Goal: Answer question/provide support: Answer question/provide support

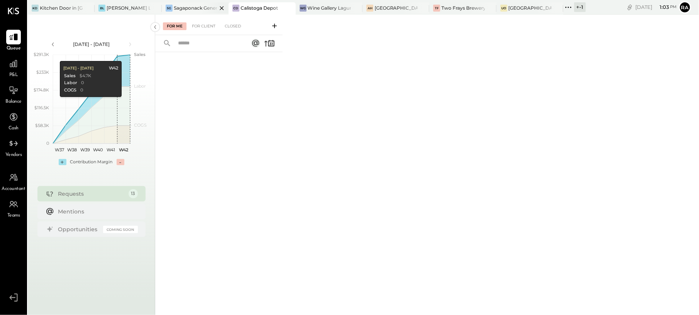
click at [180, 6] on div "Sagaponack General Store" at bounding box center [195, 8] width 43 height 7
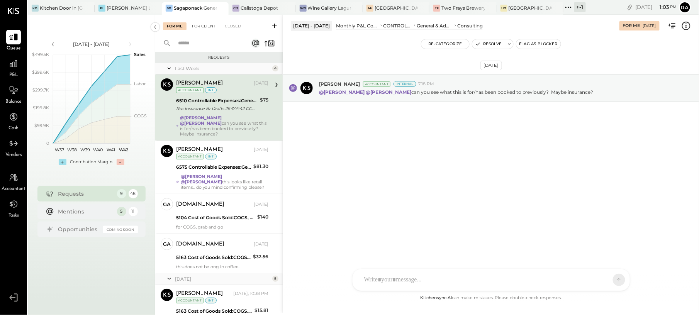
click at [208, 27] on div "For Client" at bounding box center [203, 26] width 31 height 8
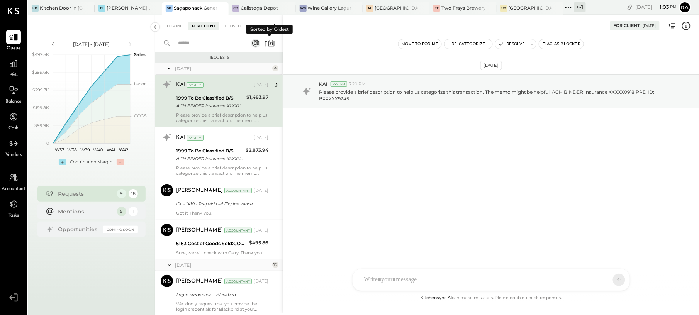
click at [270, 45] on icon at bounding box center [269, 43] width 11 height 11
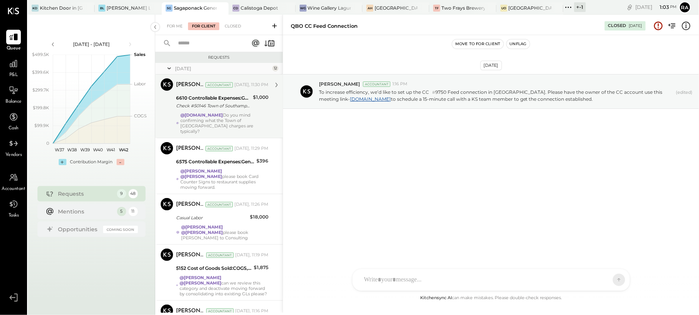
click at [242, 112] on div "[PERSON_NAME] Accountant [DATE], 11:30 PM 6610 Controllable Expenses:General & …" at bounding box center [222, 106] width 92 height 56
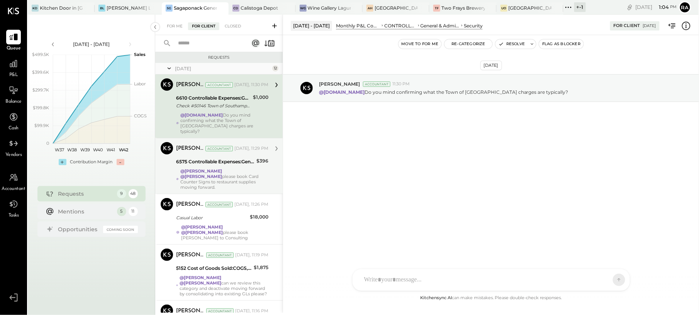
click at [222, 174] on strong "@[PERSON_NAME]" at bounding box center [201, 176] width 42 height 5
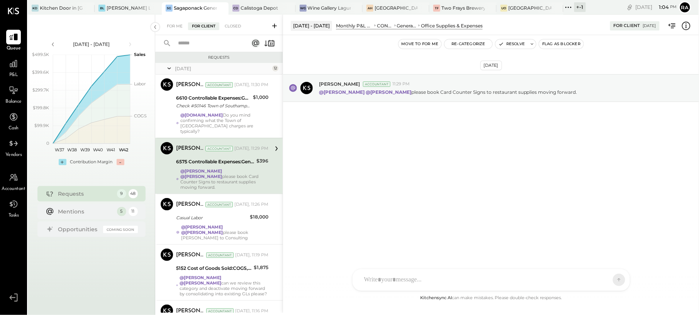
click at [413, 46] on button "Move to for me" at bounding box center [419, 43] width 43 height 9
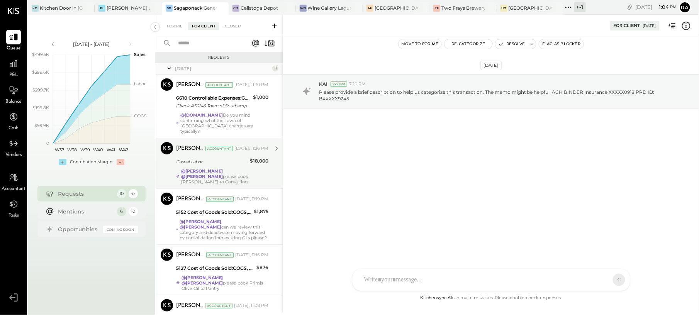
click at [236, 160] on div "Casual Labor" at bounding box center [211, 162] width 71 height 8
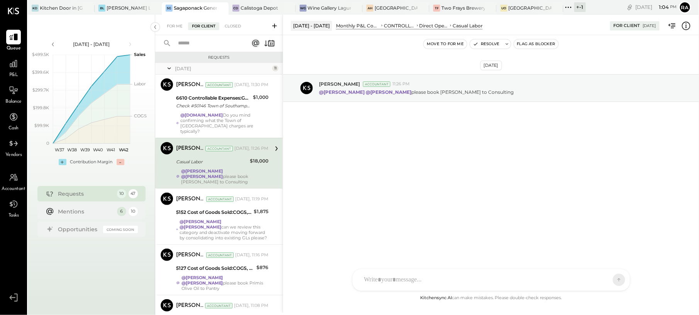
click at [452, 42] on button "Move to for me" at bounding box center [444, 43] width 43 height 9
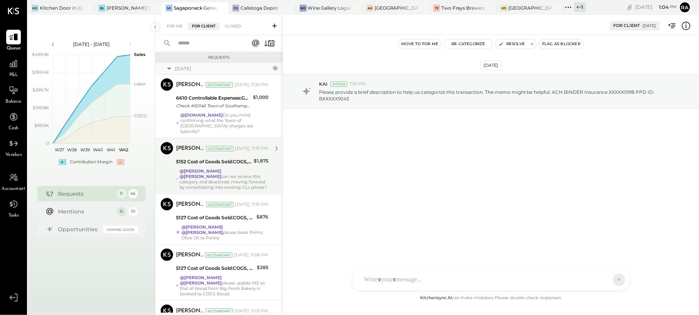
click at [221, 174] on strong "@[PERSON_NAME]" at bounding box center [200, 176] width 42 height 5
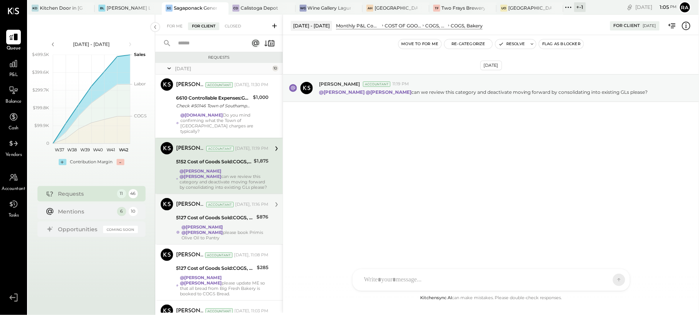
click at [239, 214] on div "5127 Cost of Goods Sold:COGS, House Made Food:COGS, Grab & Go" at bounding box center [215, 218] width 78 height 8
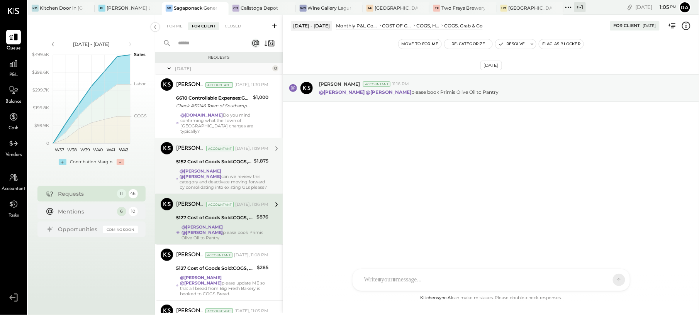
click at [426, 44] on button "Move to for me" at bounding box center [419, 43] width 43 height 9
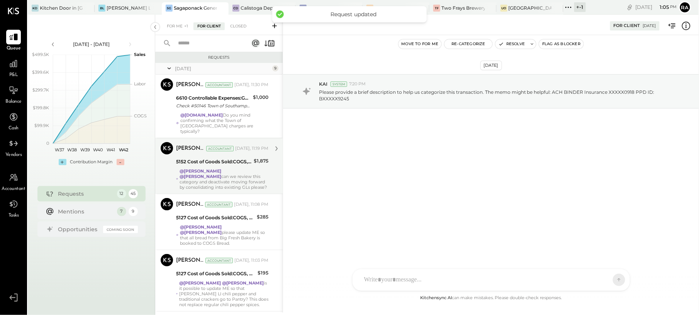
click at [221, 174] on strong "@[PERSON_NAME]" at bounding box center [200, 176] width 42 height 5
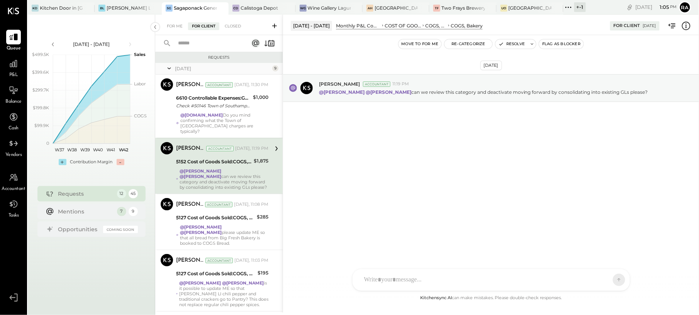
click at [416, 45] on button "Move to for me" at bounding box center [419, 43] width 43 height 9
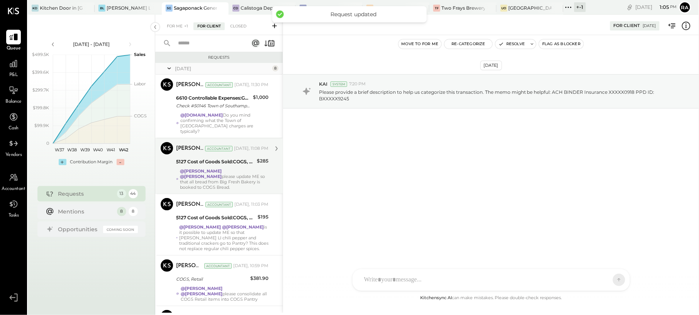
click at [222, 174] on strong "@[PERSON_NAME]" at bounding box center [201, 176] width 42 height 5
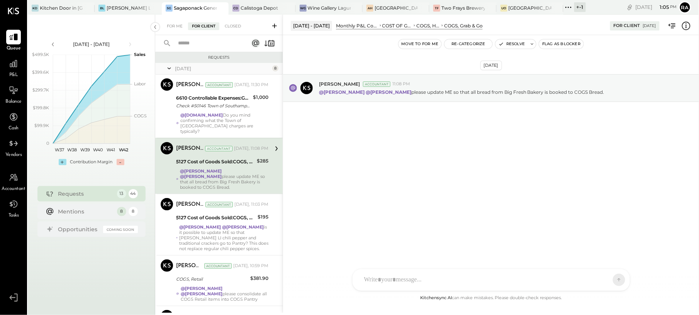
click at [417, 45] on button "Move to for me" at bounding box center [419, 43] width 43 height 9
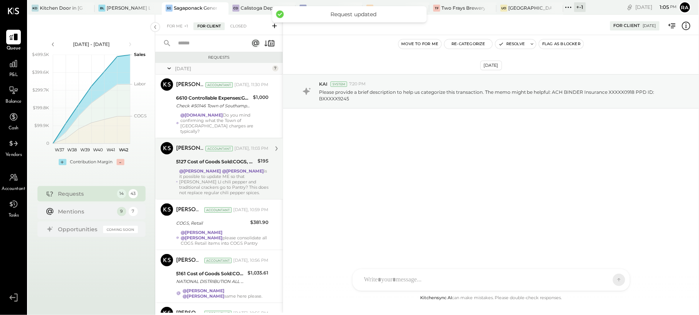
click at [240, 168] on strong "@[PERSON_NAME]" at bounding box center [243, 170] width 42 height 5
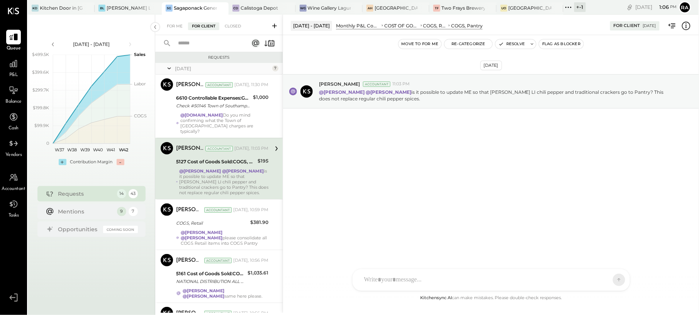
click at [410, 45] on button "Move to for me" at bounding box center [419, 43] width 43 height 9
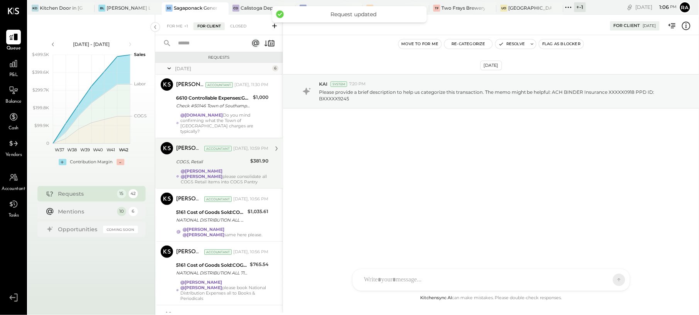
click at [222, 174] on strong "@[PERSON_NAME]" at bounding box center [202, 176] width 42 height 5
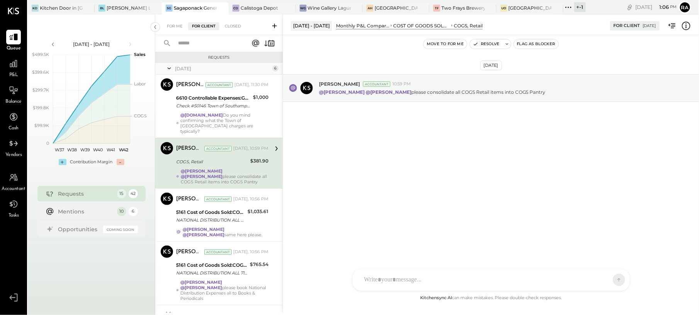
click at [435, 45] on button "Move to for me" at bounding box center [444, 43] width 43 height 9
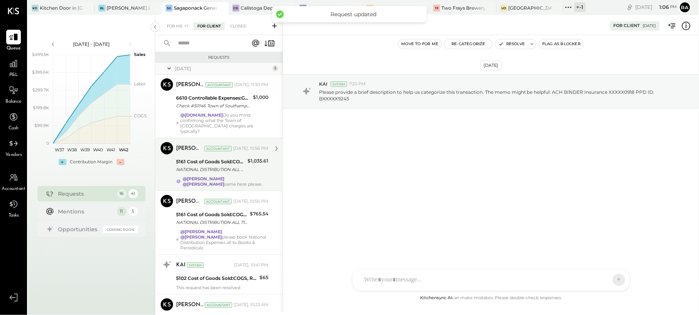
click at [251, 149] on div "[PERSON_NAME] Accountant [DATE], 10:56 PM" at bounding box center [222, 148] width 92 height 11
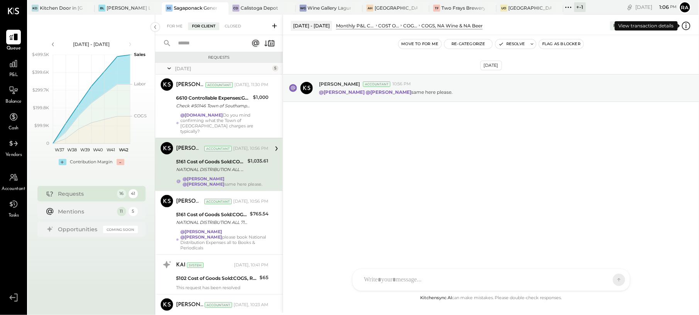
click at [686, 29] on icon at bounding box center [686, 26] width 10 height 10
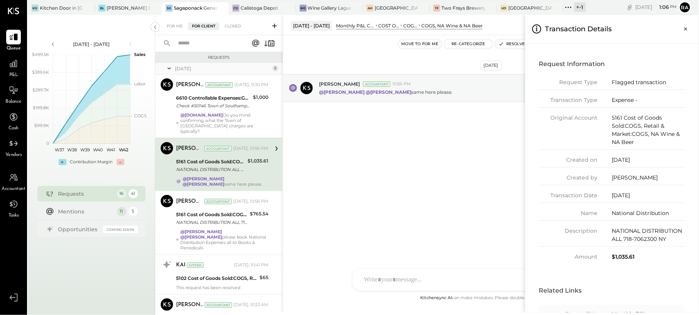
scroll to position [51, 0]
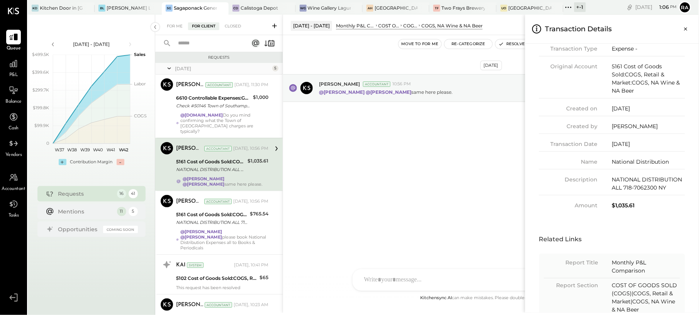
click at [456, 180] on div "For Me For Client Closed Requests [DATE] 5 [PERSON_NAME] Accountant [PERSON_NAM…" at bounding box center [426, 164] width 543 height 298
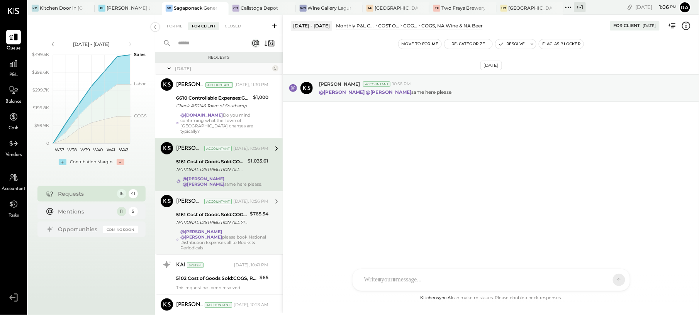
click at [208, 229] on div "@[PERSON_NAME] @[PERSON_NAME] please book National Distribution Expenses all to…" at bounding box center [224, 240] width 88 height 22
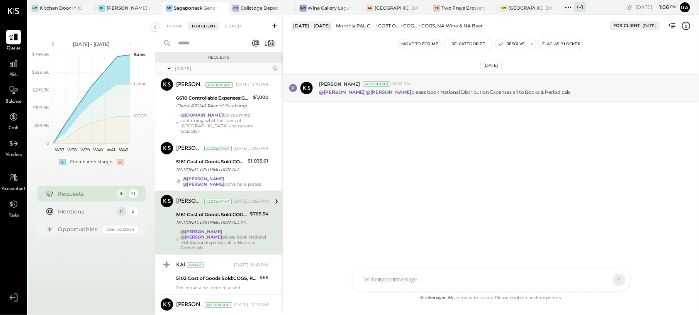
click at [426, 46] on button "Move to for me" at bounding box center [419, 43] width 43 height 9
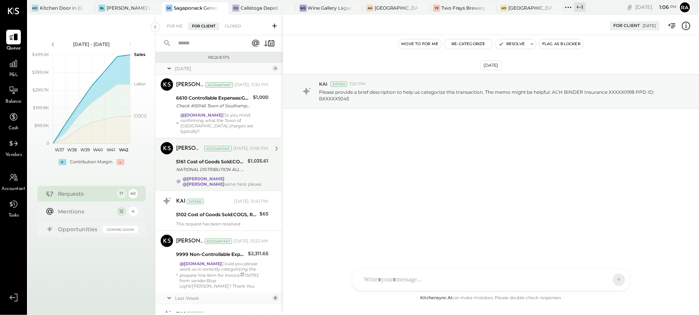
click at [243, 166] on div "NATIONAL DISTRIBUTION ALL 718-7062300 NY" at bounding box center [210, 170] width 69 height 8
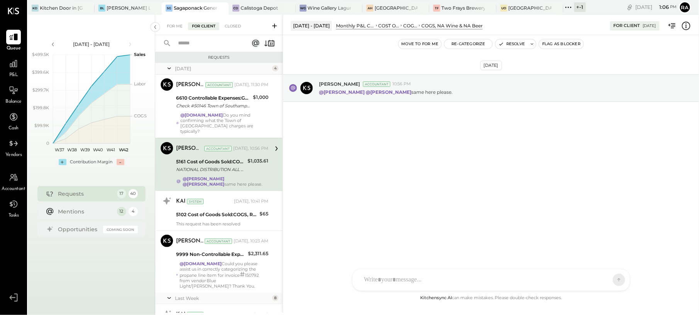
click at [421, 41] on button "Move to for me" at bounding box center [419, 43] width 43 height 9
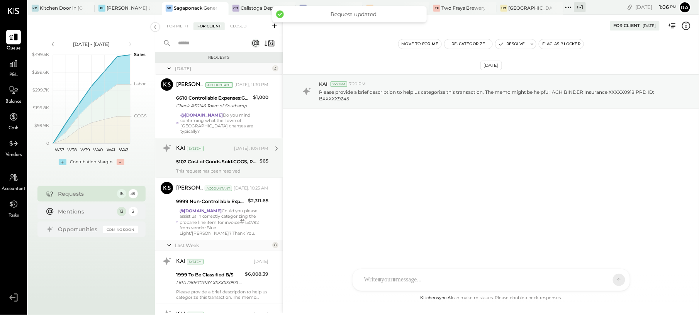
click at [238, 158] on div "5102 Cost of Goods Sold:COGS, Retail & Market:COGS, Cheese & Charcuterie" at bounding box center [216, 162] width 81 height 8
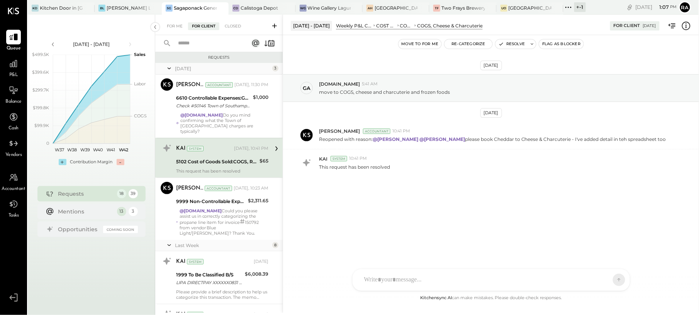
click at [415, 45] on button "Move to for me" at bounding box center [419, 43] width 43 height 9
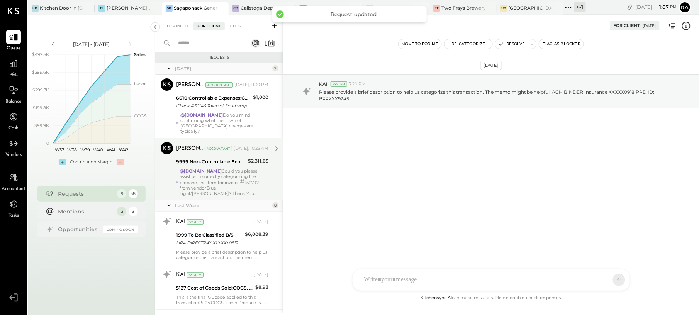
click at [217, 168] on div "@[DOMAIN_NAME] Could you please assist us in correctly categorizing the propane…" at bounding box center [223, 182] width 89 height 28
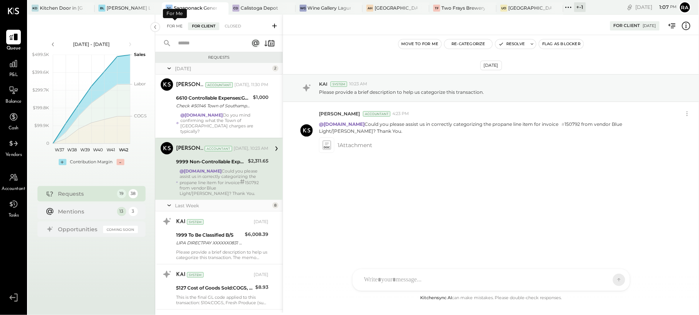
click at [175, 25] on div "For Me" at bounding box center [175, 26] width 24 height 8
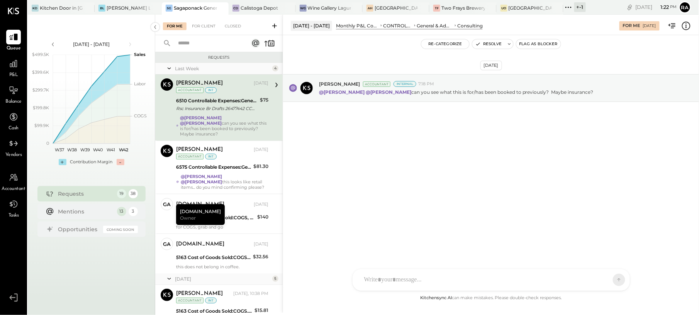
click at [222, 120] on strong "@[PERSON_NAME]" at bounding box center [201, 122] width 42 height 5
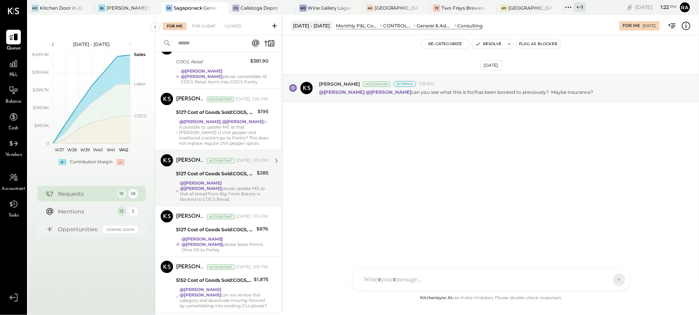
scroll to position [788, 0]
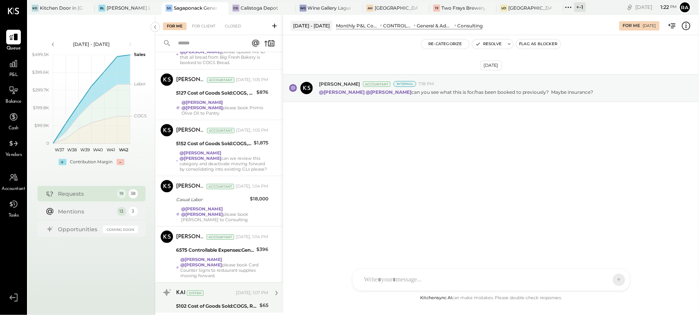
click at [221, 302] on div "5102 Cost of Goods Sold:COGS, Retail & Market:COGS, Cheese & Charcuterie" at bounding box center [216, 306] width 81 height 8
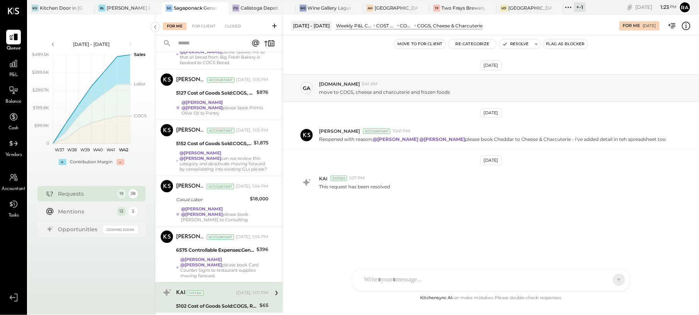
click at [689, 26] on icon at bounding box center [686, 26] width 10 height 10
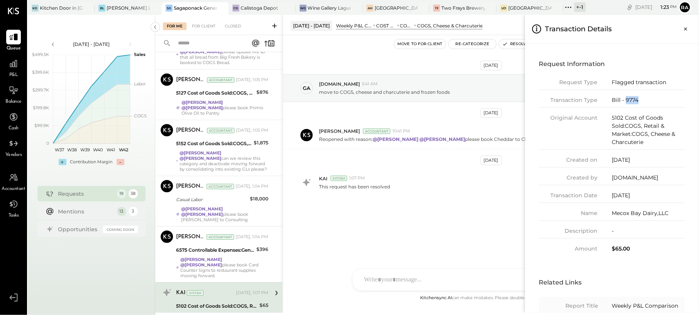
drag, startPoint x: 639, startPoint y: 101, endPoint x: 624, endPoint y: 101, distance: 15.1
click at [624, 101] on div "Bill - 9774" at bounding box center [648, 100] width 73 height 8
copy div "9774"
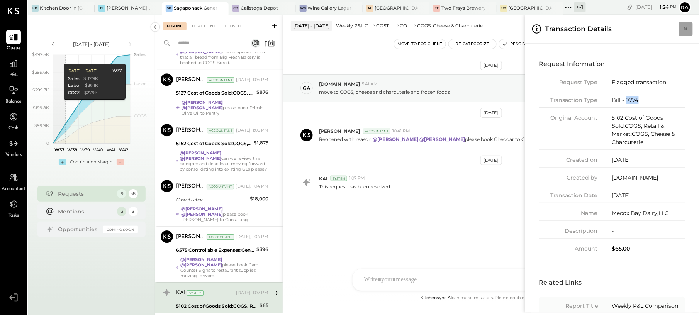
click at [682, 31] on icon "Close panel" at bounding box center [686, 29] width 8 height 8
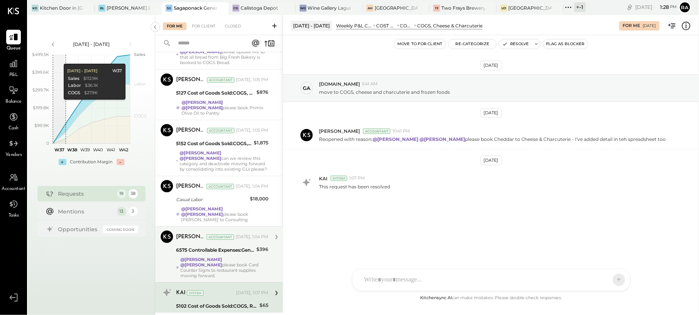
click at [230, 257] on div "@[PERSON_NAME] @[PERSON_NAME] please book Card Counter Signs to restaurant supp…" at bounding box center [224, 268] width 88 height 22
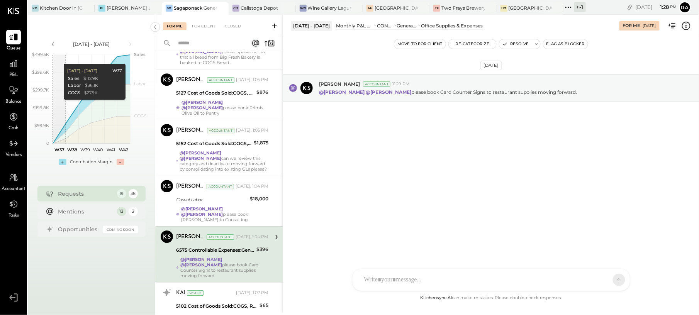
click at [685, 27] on icon at bounding box center [686, 26] width 10 height 10
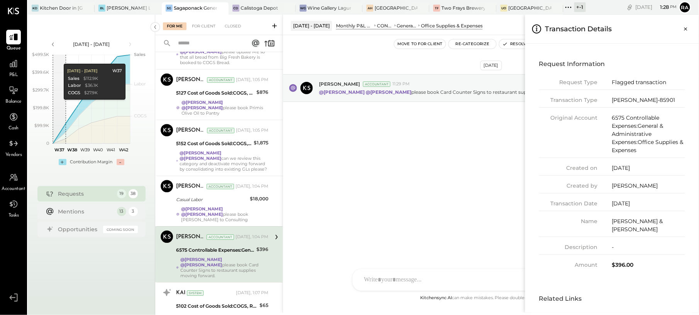
drag, startPoint x: 687, startPoint y: 26, endPoint x: 683, endPoint y: 27, distance: 4.3
click at [687, 26] on icon "Close panel" at bounding box center [686, 29] width 8 height 8
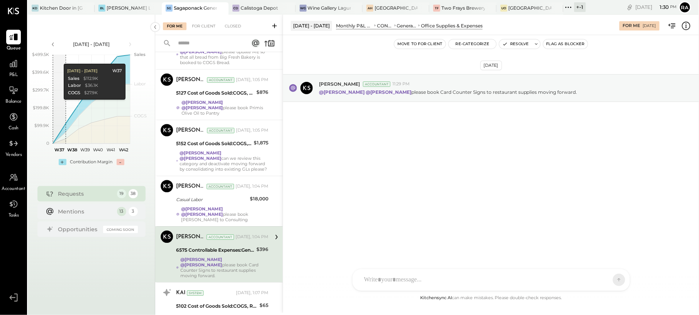
click at [416, 281] on div at bounding box center [484, 279] width 248 height 17
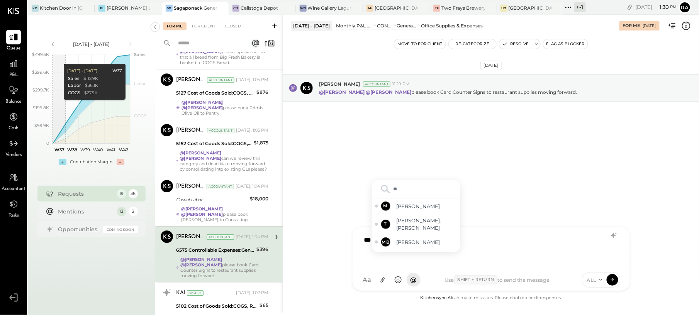
type input "***"
click at [419, 237] on span "[PERSON_NAME]" at bounding box center [426, 236] width 61 height 7
click at [594, 281] on span "ALL" at bounding box center [592, 280] width 10 height 7
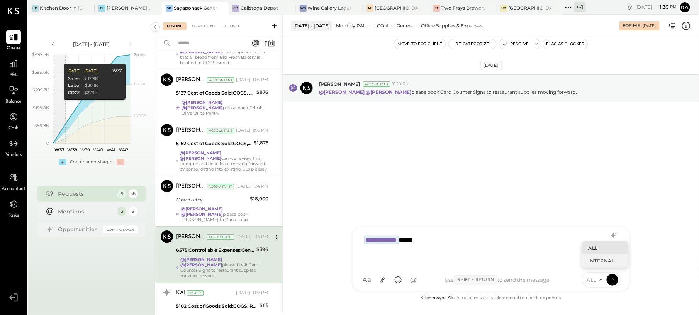
click at [592, 262] on div "INTERNAL" at bounding box center [605, 260] width 46 height 13
click at [614, 279] on icon at bounding box center [612, 280] width 7 height 8
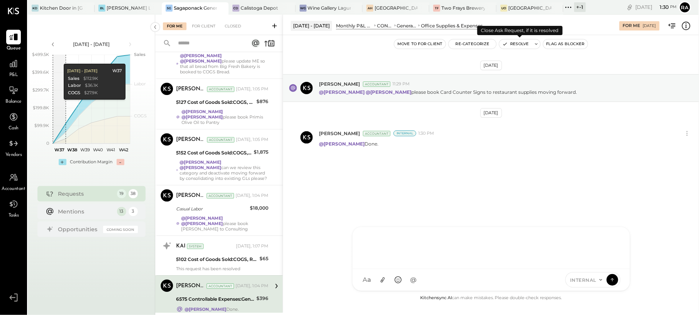
scroll to position [779, 0]
click at [513, 45] on button "Resolve" at bounding box center [515, 43] width 32 height 9
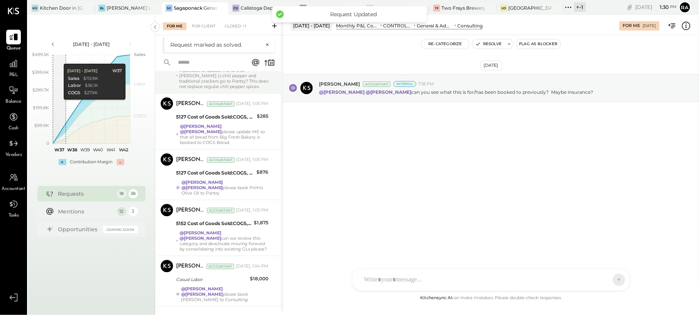
scroll to position [738, 0]
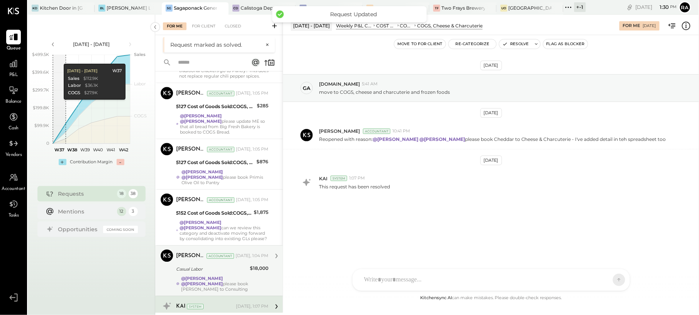
click at [218, 301] on div "KAI System [DATE], 1:07 PM" at bounding box center [222, 306] width 92 height 11
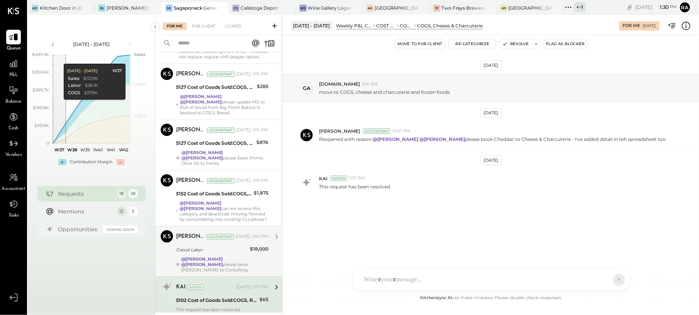
click at [223, 262] on strong "@[PERSON_NAME]" at bounding box center [202, 264] width 42 height 5
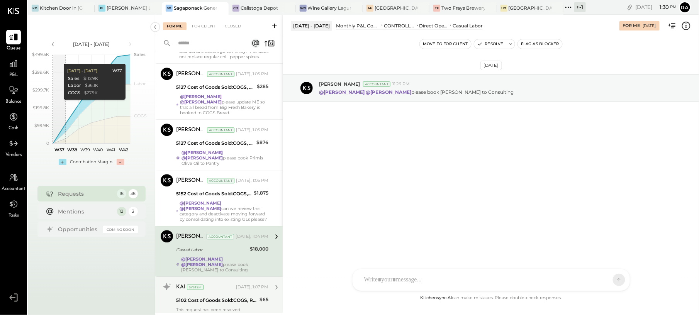
click at [689, 27] on icon at bounding box center [686, 26] width 10 height 10
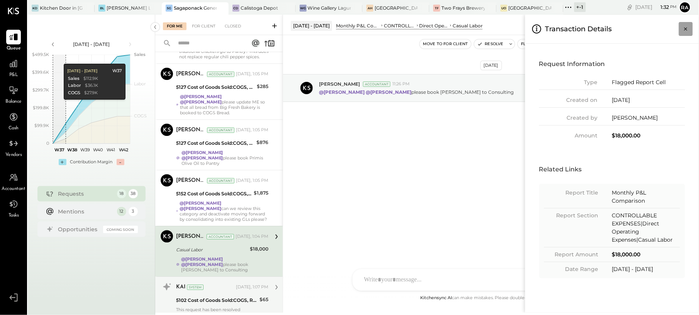
click at [690, 33] on button "Close panel" at bounding box center [685, 29] width 14 height 14
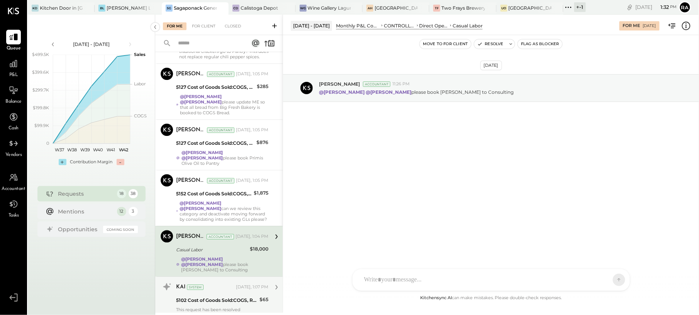
click at [209, 44] on input "text" at bounding box center [208, 43] width 70 height 13
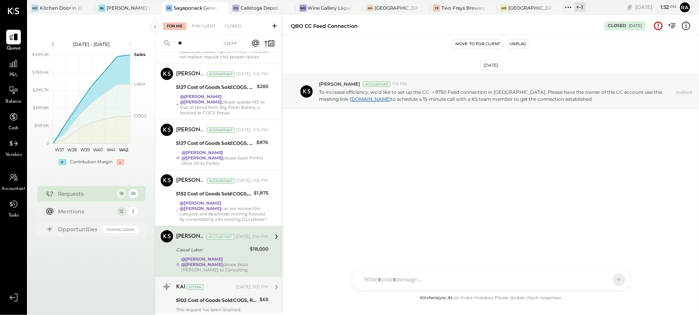
scroll to position [230, 0]
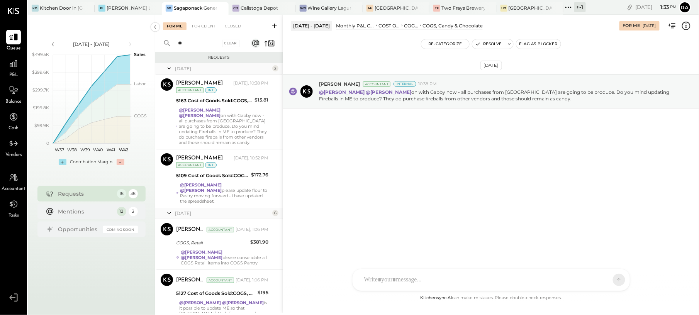
type input "*"
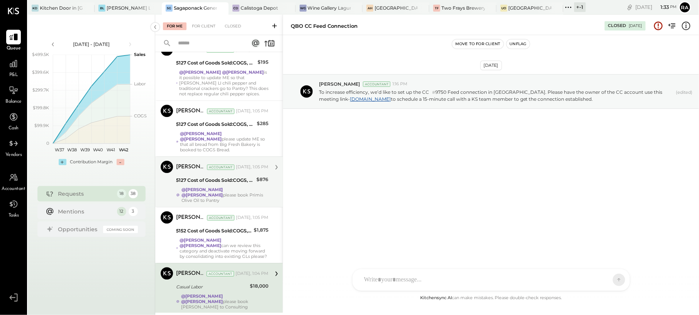
scroll to position [738, 0]
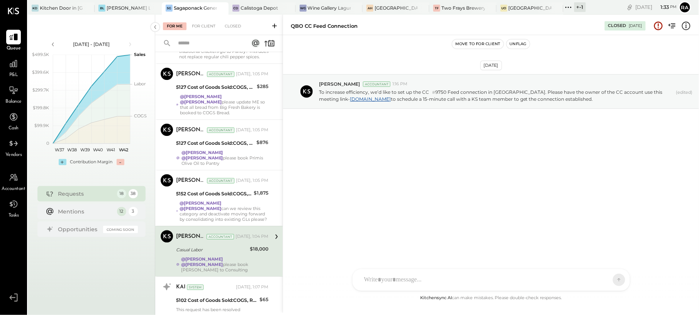
click at [220, 246] on div "Casual Labor" at bounding box center [211, 250] width 71 height 8
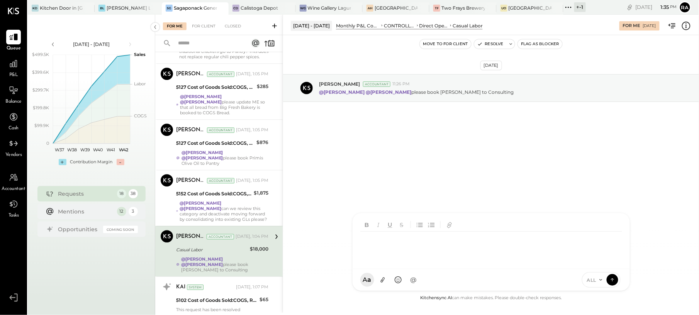
click at [367, 262] on div at bounding box center [492, 247] width 264 height 31
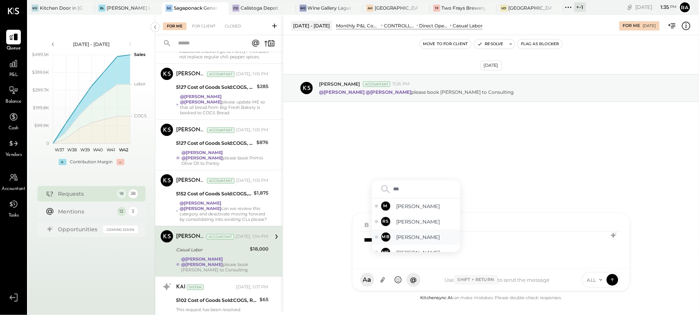
click at [408, 235] on span "[PERSON_NAME]" at bounding box center [426, 236] width 61 height 7
click at [589, 279] on span "ALL" at bounding box center [592, 280] width 10 height 7
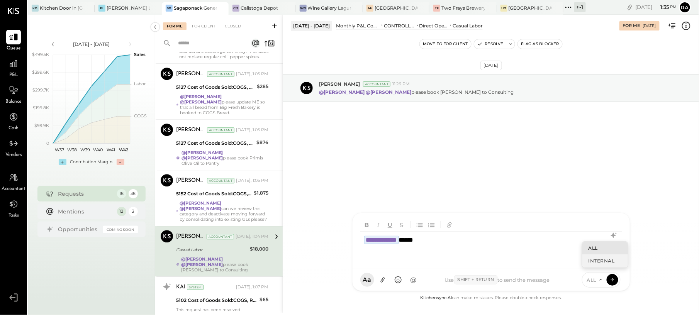
click at [587, 261] on div "INTERNAL" at bounding box center [605, 260] width 46 height 13
click at [610, 282] on icon at bounding box center [612, 280] width 7 height 8
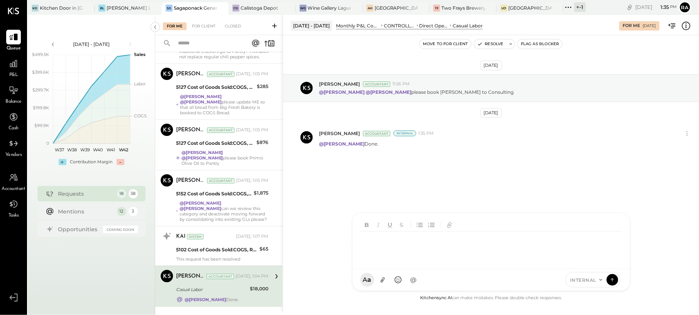
scroll to position [734, 0]
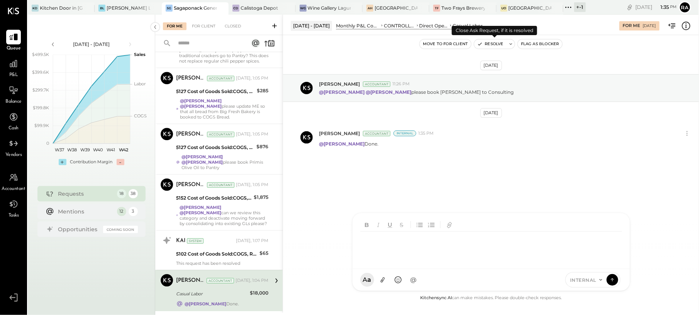
click at [499, 45] on button "Resolve" at bounding box center [490, 43] width 32 height 9
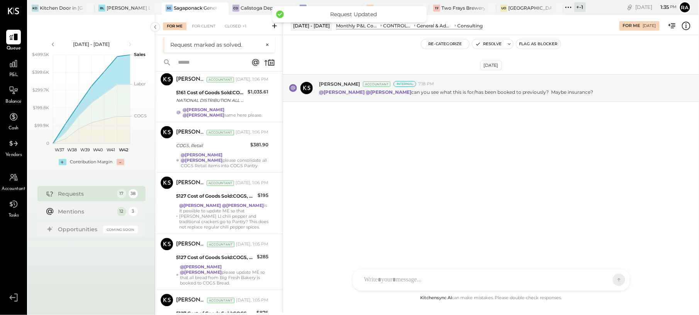
scroll to position [692, 0]
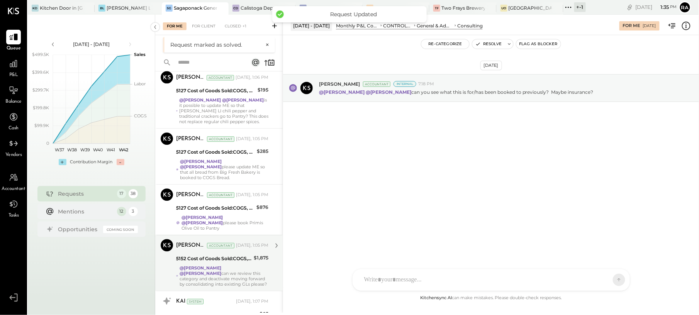
click at [221, 271] on strong "@[PERSON_NAME]" at bounding box center [200, 273] width 42 height 5
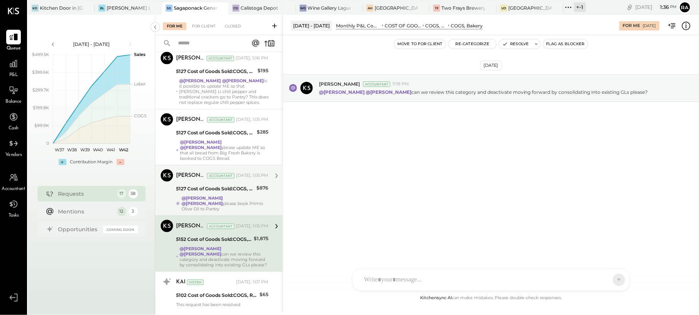
click at [203, 185] on div "5127 Cost of Goods Sold:COGS, House Made Food:COGS, Grab & Go" at bounding box center [215, 189] width 78 height 8
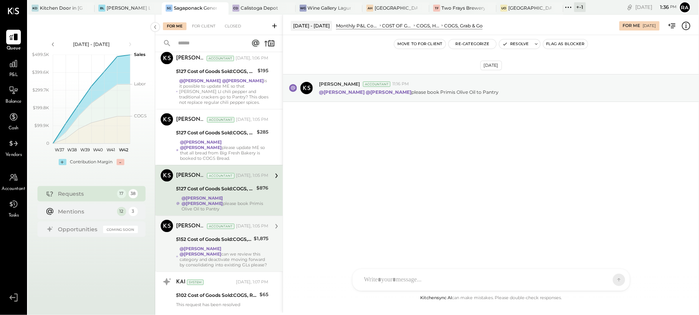
click at [684, 26] on icon at bounding box center [686, 26] width 10 height 10
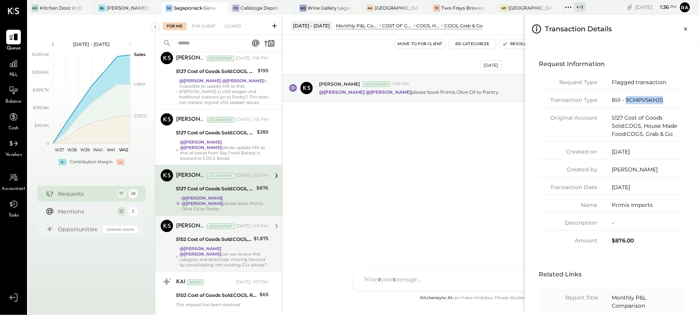
drag, startPoint x: 674, startPoint y: 100, endPoint x: 625, endPoint y: 95, distance: 48.9
click at [625, 95] on div "Request Type Flagged transaction Transaction Type Bill - 9CMPV5KHJS Original Ac…" at bounding box center [612, 161] width 146 height 166
copy div "9CMPV5KHJS"
click at [683, 27] on icon "Close panel" at bounding box center [686, 29] width 8 height 8
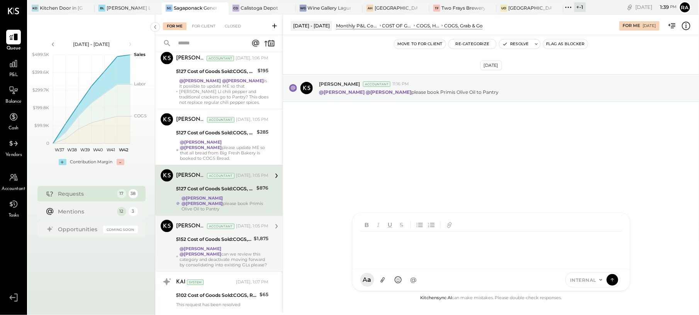
click at [381, 262] on div at bounding box center [492, 247] width 264 height 31
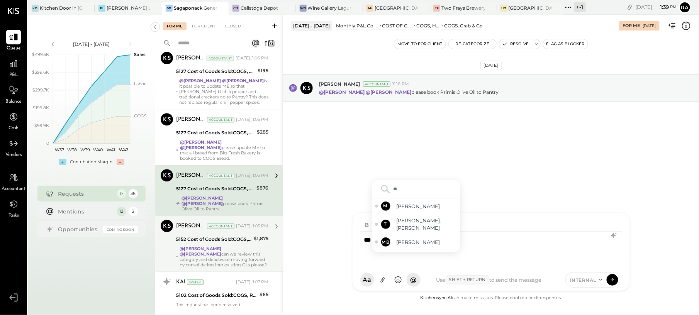
type input "***"
click at [401, 235] on span "[PERSON_NAME]" at bounding box center [426, 236] width 61 height 7
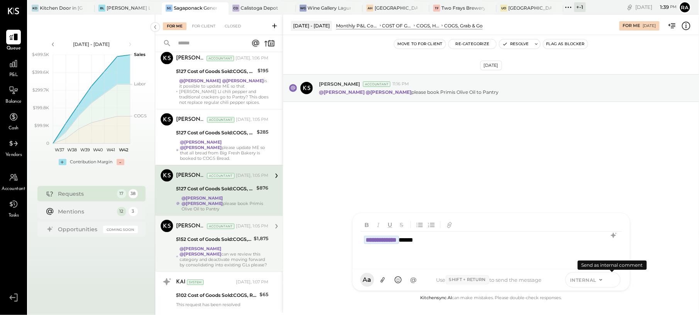
click at [610, 280] on icon at bounding box center [612, 280] width 7 height 8
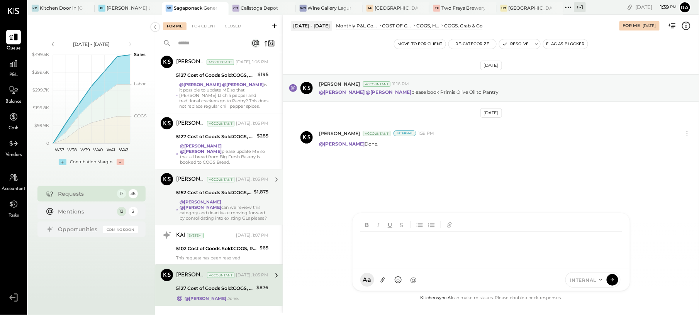
scroll to position [689, 0]
click at [514, 42] on button "Resolve" at bounding box center [515, 43] width 32 height 9
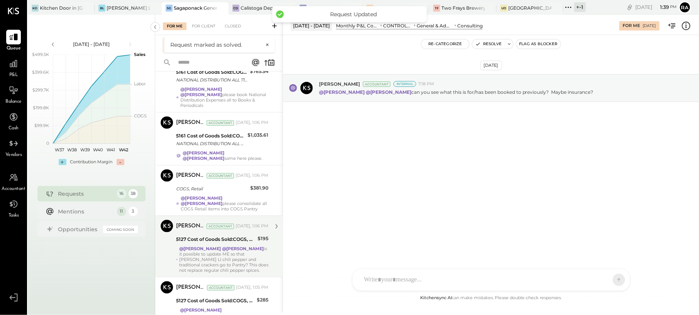
scroll to position [647, 0]
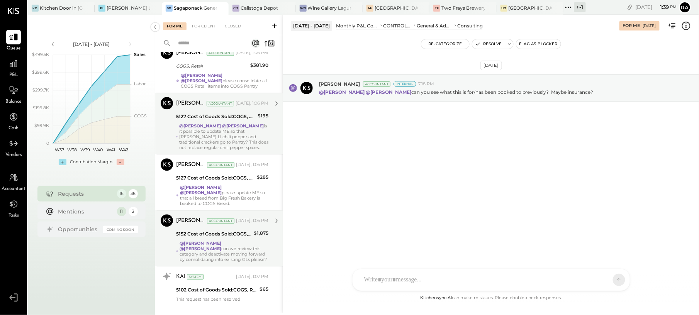
click at [235, 240] on div "@[PERSON_NAME] @[PERSON_NAME] can we review this category and deactivate moving…" at bounding box center [223, 251] width 89 height 22
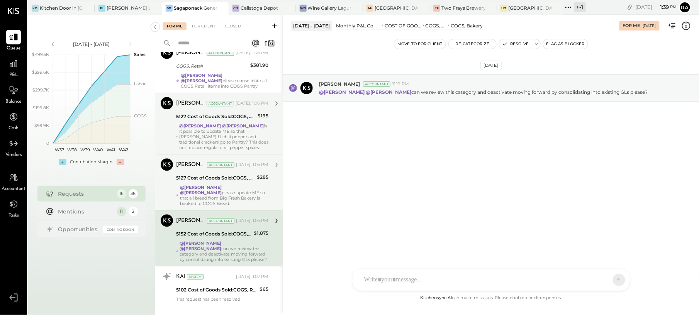
click at [221, 184] on div "@[PERSON_NAME] @[PERSON_NAME] please update ME so that all bread from Big Fresh…" at bounding box center [224, 195] width 88 height 22
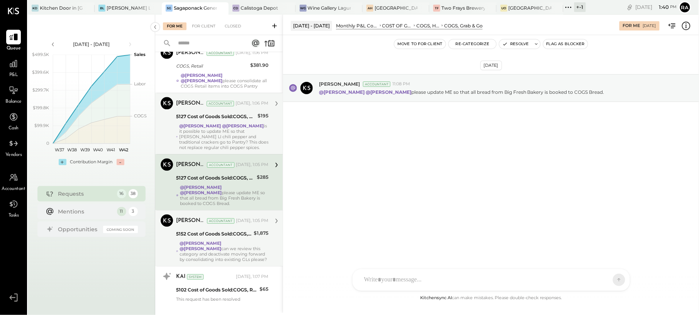
click at [685, 30] on icon at bounding box center [686, 26] width 8 height 8
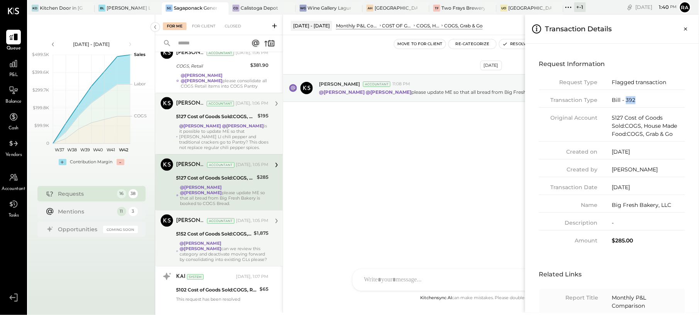
drag, startPoint x: 639, startPoint y: 97, endPoint x: 626, endPoint y: 97, distance: 13.9
click at [626, 97] on div "Bill - 392" at bounding box center [648, 100] width 73 height 8
copy div "392"
click at [688, 30] on icon "Close panel" at bounding box center [686, 29] width 8 height 8
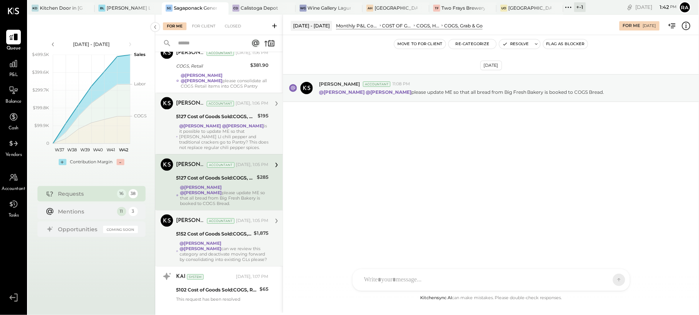
click at [203, 44] on input "text" at bounding box center [208, 43] width 70 height 13
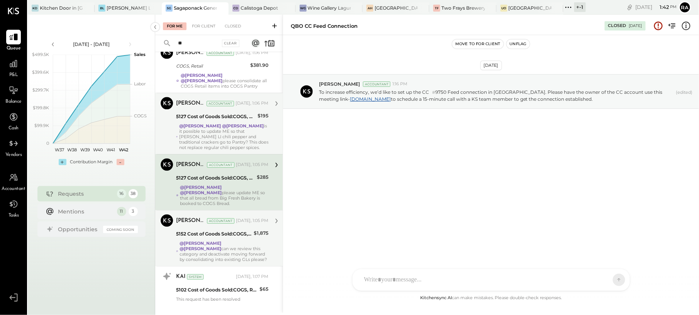
scroll to position [369, 0]
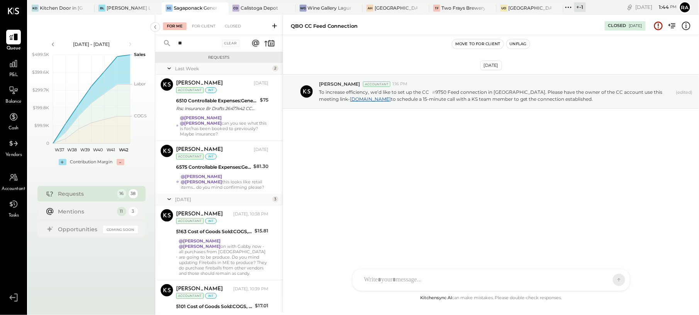
click at [159, 46] on div "** Clear" at bounding box center [203, 43] width 96 height 17
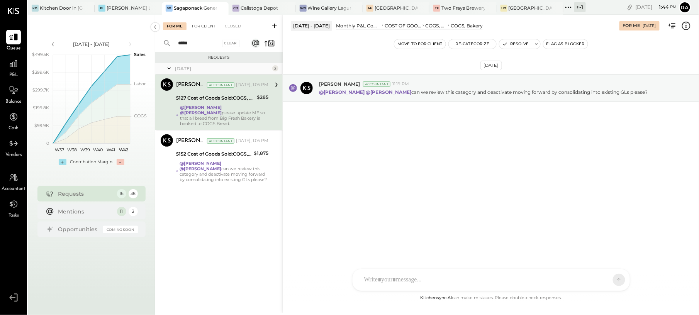
type input "*****"
click at [200, 25] on div "For Client" at bounding box center [203, 26] width 31 height 8
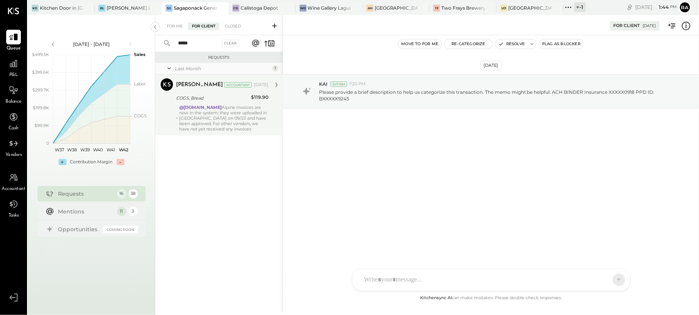
click at [227, 110] on div "@[DOMAIN_NAME] Alpine invoices are now in the system; they were uploaded in [GE…" at bounding box center [223, 118] width 89 height 27
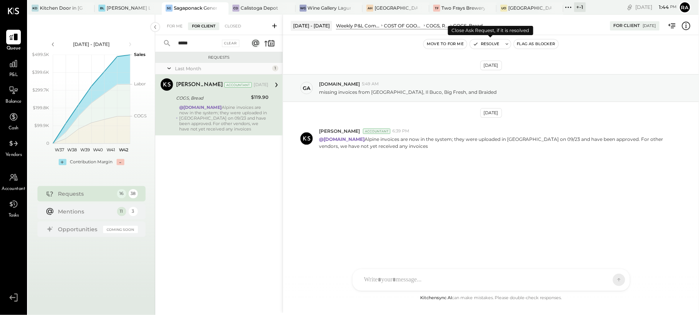
click at [494, 44] on button "Resolve" at bounding box center [486, 43] width 32 height 9
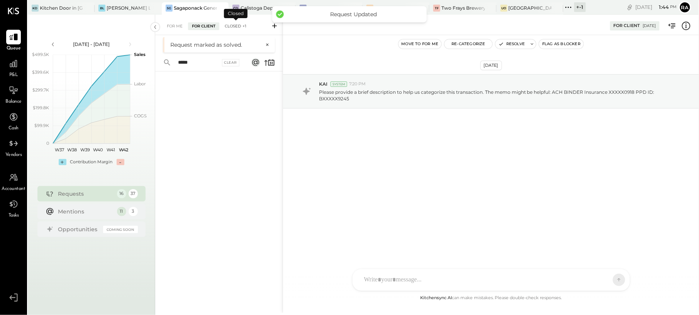
click at [237, 24] on div "Closed +1" at bounding box center [235, 26] width 29 height 8
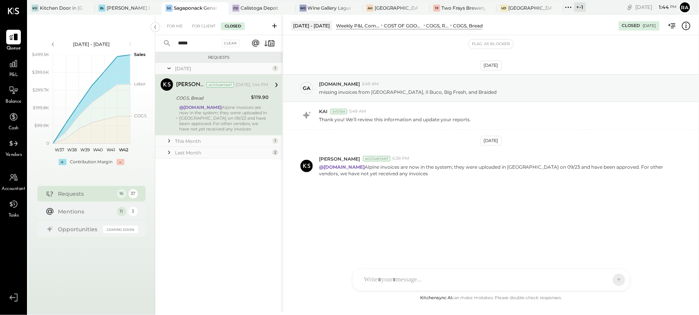
click at [229, 98] on div "COGS, Bread" at bounding box center [212, 98] width 73 height 8
click at [167, 141] on icon at bounding box center [169, 141] width 8 height 8
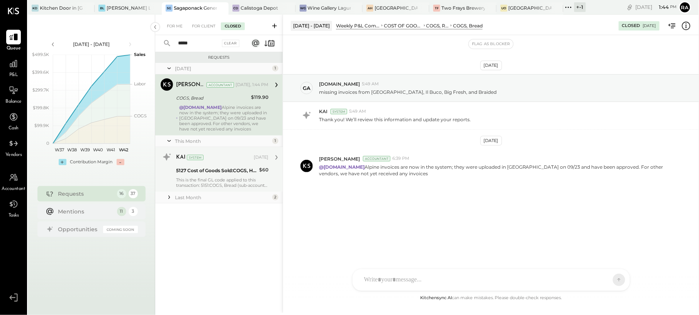
click at [203, 171] on div "5127 Cost of Goods Sold:COGS, House Made Food:COGS, Grab & Go" at bounding box center [216, 171] width 81 height 8
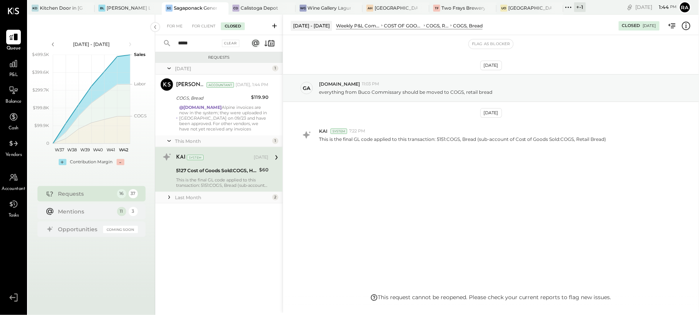
click at [168, 198] on icon at bounding box center [169, 197] width 8 height 8
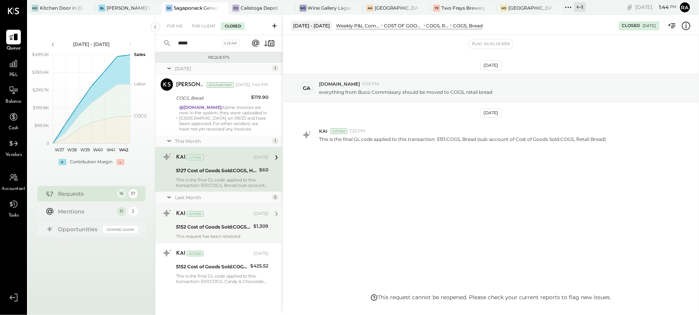
click at [210, 220] on div "KAI System [DATE]" at bounding box center [222, 213] width 92 height 13
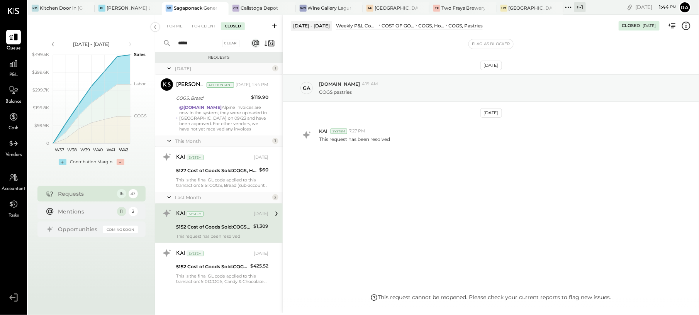
click at [686, 29] on icon at bounding box center [686, 26] width 10 height 10
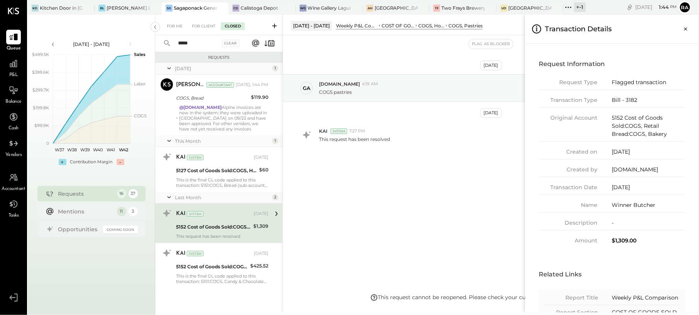
click at [215, 268] on div "For Me For Client Closed ***** Clear Requests [DATE] 1 [PERSON_NAME] Accountant…" at bounding box center [426, 164] width 543 height 298
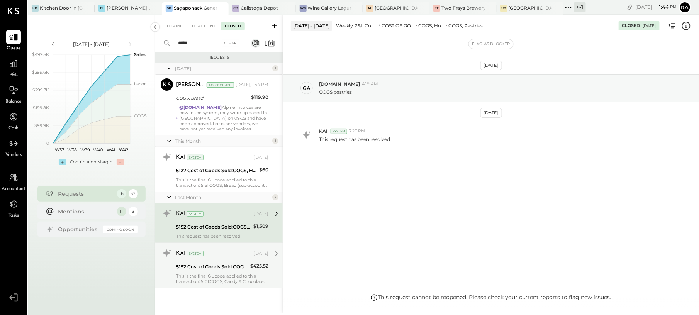
click at [202, 262] on div "5152 Cost of Goods Sold:COGS, Retail Bread:COGS, Bakery" at bounding box center [212, 266] width 72 height 9
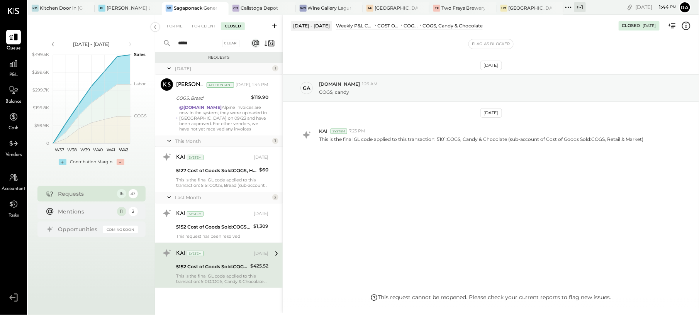
click at [687, 26] on icon at bounding box center [686, 26] width 10 height 10
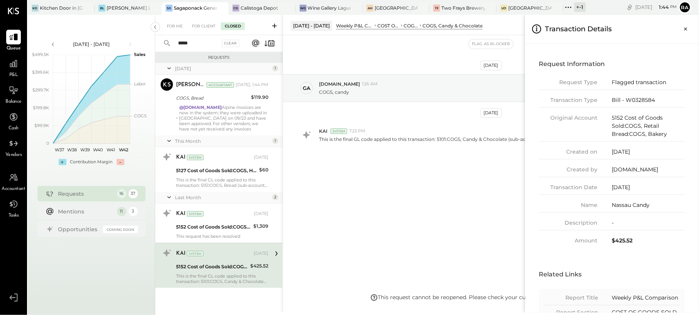
scroll to position [51, 0]
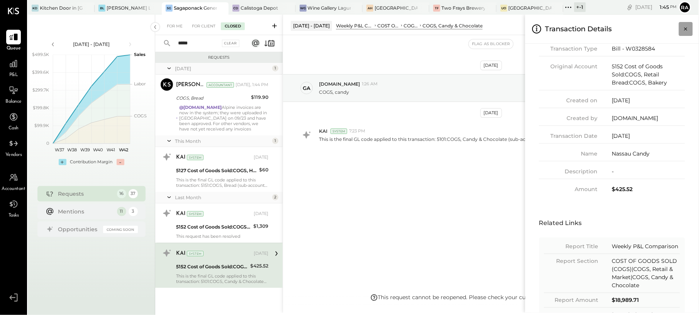
click at [684, 30] on icon "Close panel" at bounding box center [686, 29] width 8 height 8
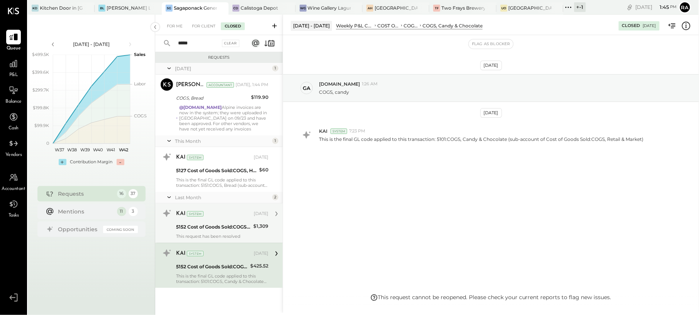
click at [236, 227] on div "5152 Cost of Goods Sold:COGS, Retail Bread:COGS, Bakery" at bounding box center [213, 227] width 75 height 8
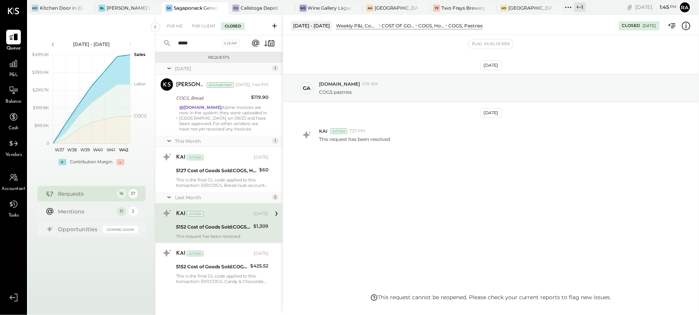
click at [686, 27] on icon at bounding box center [685, 25] width 1 height 5
click at [179, 27] on div "For Me For Client Closed ***** Clear Requests [DATE] 1 [PERSON_NAME] Accountant…" at bounding box center [426, 164] width 543 height 298
click at [178, 25] on div "For Me" at bounding box center [175, 26] width 24 height 8
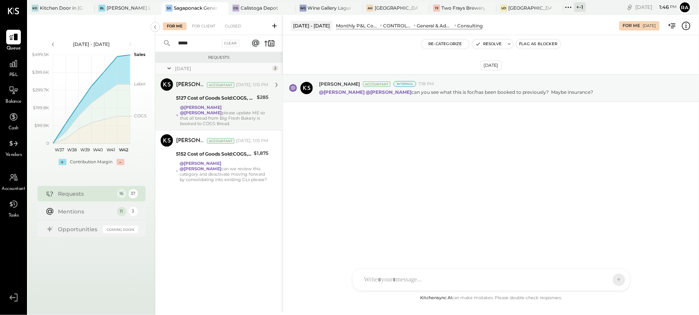
click at [248, 113] on div "@[PERSON_NAME] @[PERSON_NAME] please update ME so that all bread from Big Fresh…" at bounding box center [224, 116] width 88 height 22
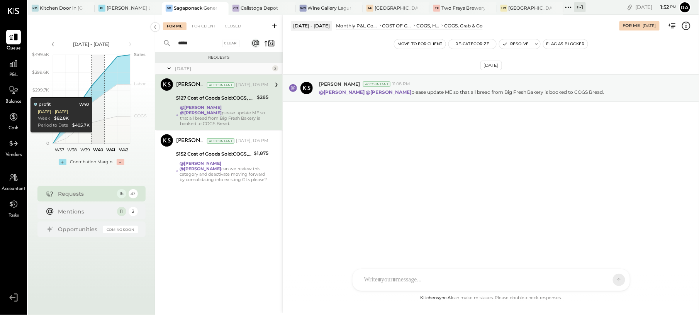
click at [431, 269] on div at bounding box center [490, 280] width 277 height 22
click at [398, 280] on div "SK [PERSON_NAME] D daniel G [DOMAIN_NAME] M [PERSON_NAME] JS [PERSON_NAME] T [P…" at bounding box center [491, 259] width 278 height 64
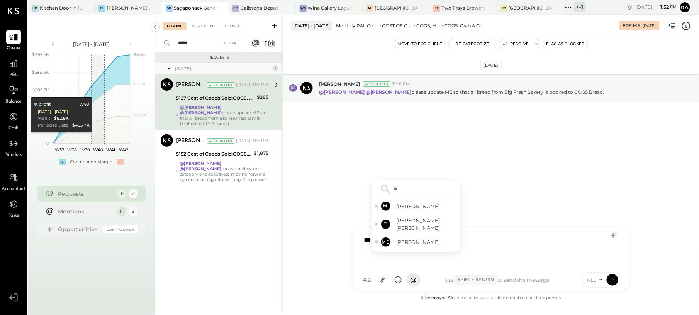
type input "***"
click at [404, 228] on div "RS [PERSON_NAME]" at bounding box center [416, 221] width 88 height 15
type input "***"
click at [424, 234] on span "[PERSON_NAME]" at bounding box center [426, 236] width 61 height 7
click at [599, 277] on icon at bounding box center [600, 280] width 6 height 6
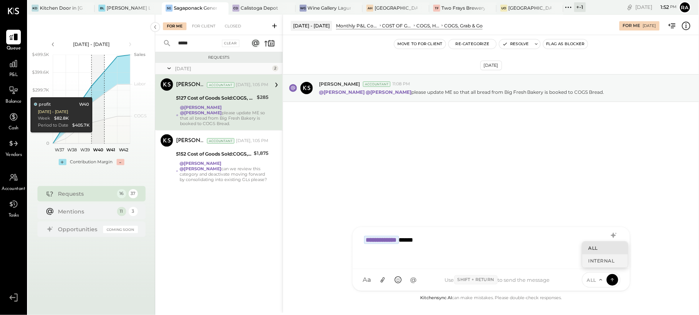
click at [587, 262] on div "INTERNAL" at bounding box center [605, 260] width 46 height 13
click at [611, 280] on icon at bounding box center [612, 280] width 7 height 8
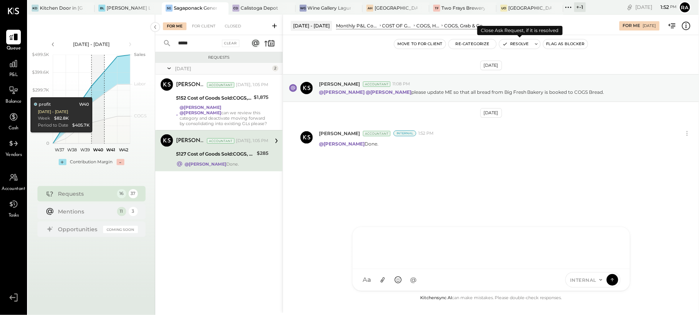
click at [505, 42] on icon "button" at bounding box center [504, 43] width 5 height 5
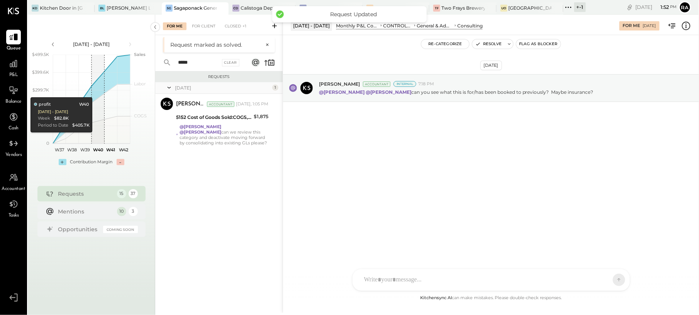
click at [267, 44] on button "×" at bounding box center [265, 44] width 8 height 7
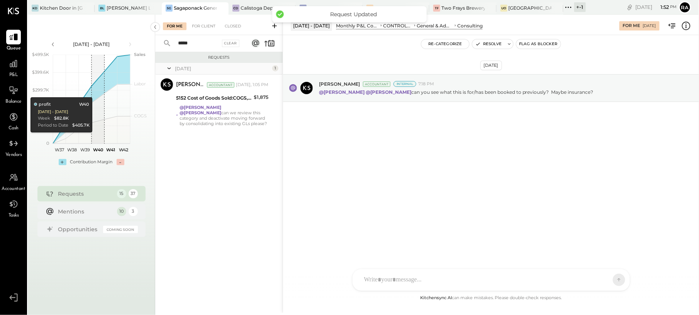
drag, startPoint x: 193, startPoint y: 43, endPoint x: 159, endPoint y: 37, distance: 34.5
click at [159, 37] on div "***** Clear" at bounding box center [203, 43] width 96 height 17
